Goal: Transaction & Acquisition: Obtain resource

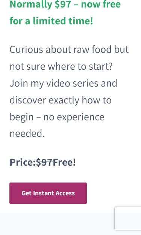
scroll to position [208, 0]
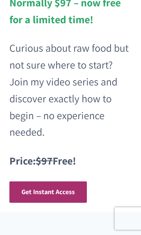
click at [72, 190] on span "Get Instant Access" at bounding box center [47, 192] width 53 height 9
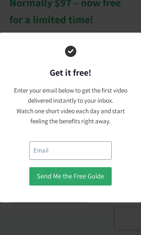
click at [84, 149] on input "email" at bounding box center [70, 151] width 82 height 18
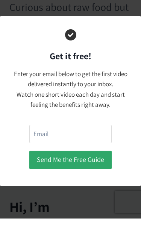
type input "[EMAIL_ADDRESS][DOMAIN_NAME]"
click at [97, 167] on button "Send Me the Free Guide" at bounding box center [70, 176] width 82 height 18
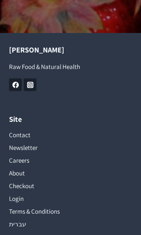
scroll to position [718, 0]
